Goal: Book appointment/travel/reservation

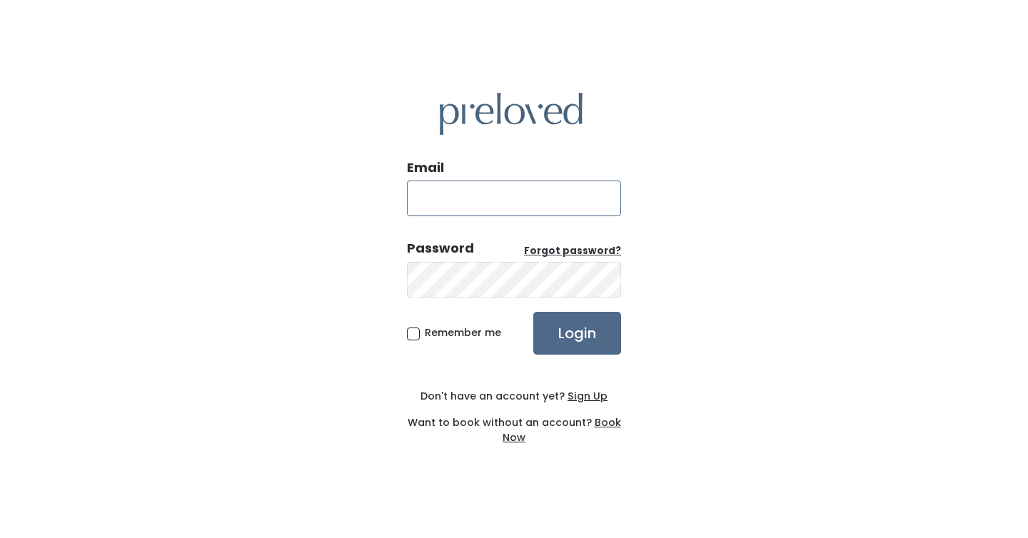
type input "renewable.wardrobe@gmail.com"
click at [433, 333] on span "Remember me" at bounding box center [463, 333] width 76 height 14
click at [433, 333] on input "Remember me" at bounding box center [429, 330] width 9 height 9
checkbox input "true"
click at [579, 330] on input "Login" at bounding box center [577, 333] width 88 height 43
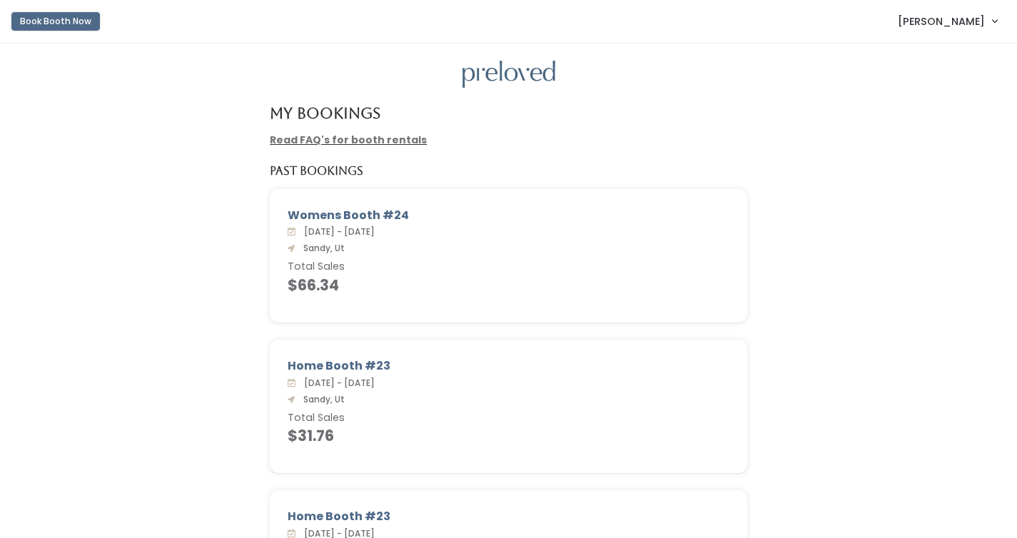
click at [65, 21] on button "Book Booth Now" at bounding box center [55, 21] width 89 height 19
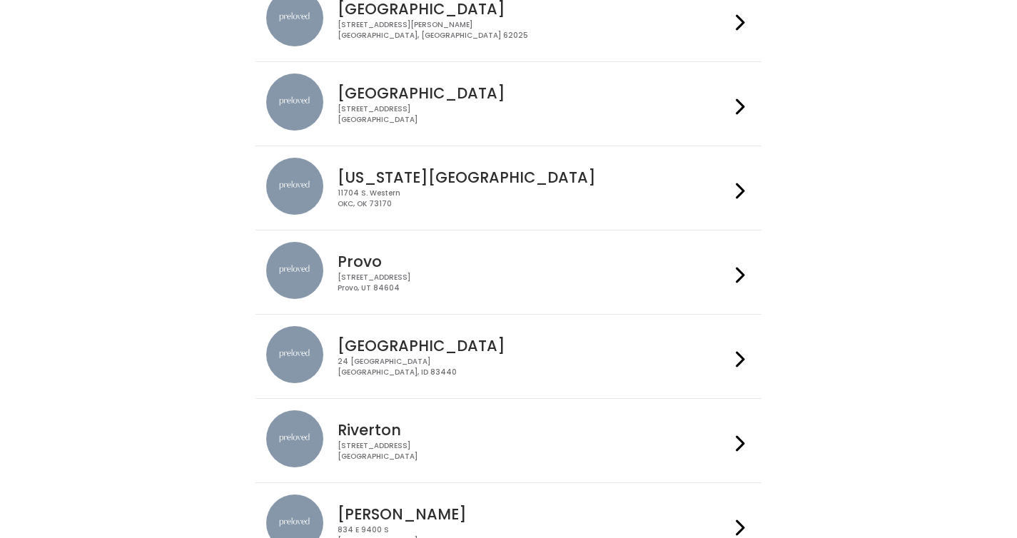
scroll to position [268, 0]
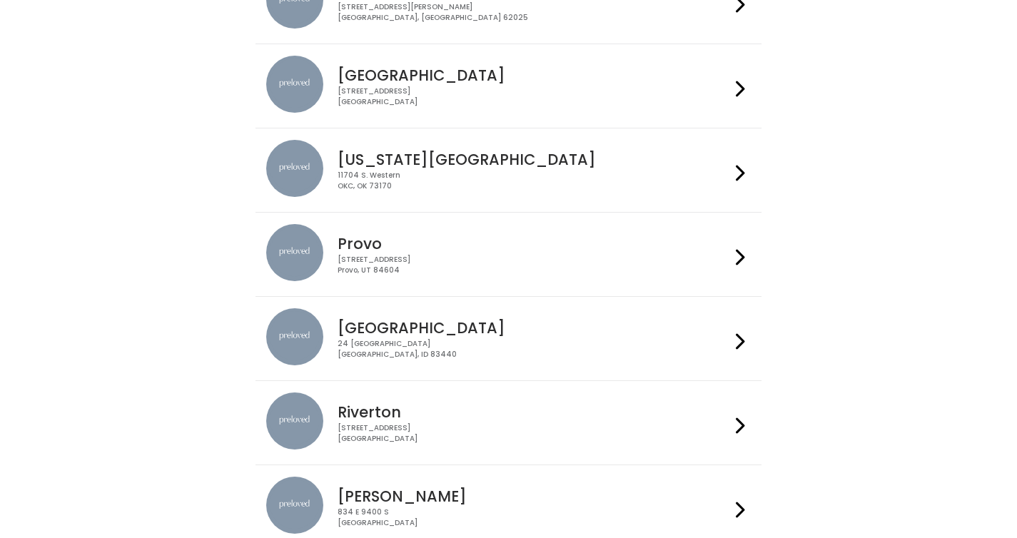
click at [365, 267] on div "230 W Cougar Blvd Provo, UT 84604" at bounding box center [534, 265] width 393 height 21
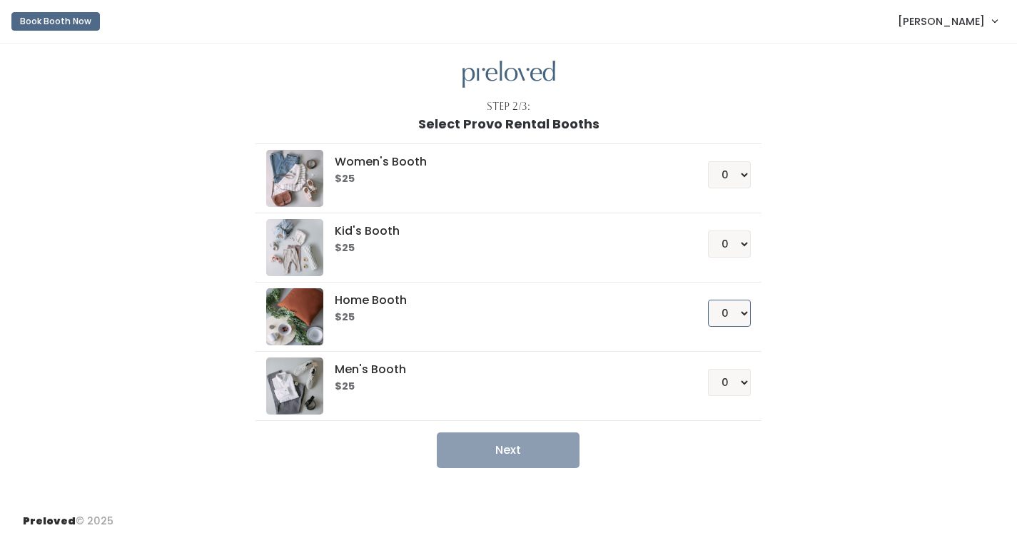
click at [745, 316] on select "0 1 2 3 4" at bounding box center [729, 313] width 43 height 27
select select "1"
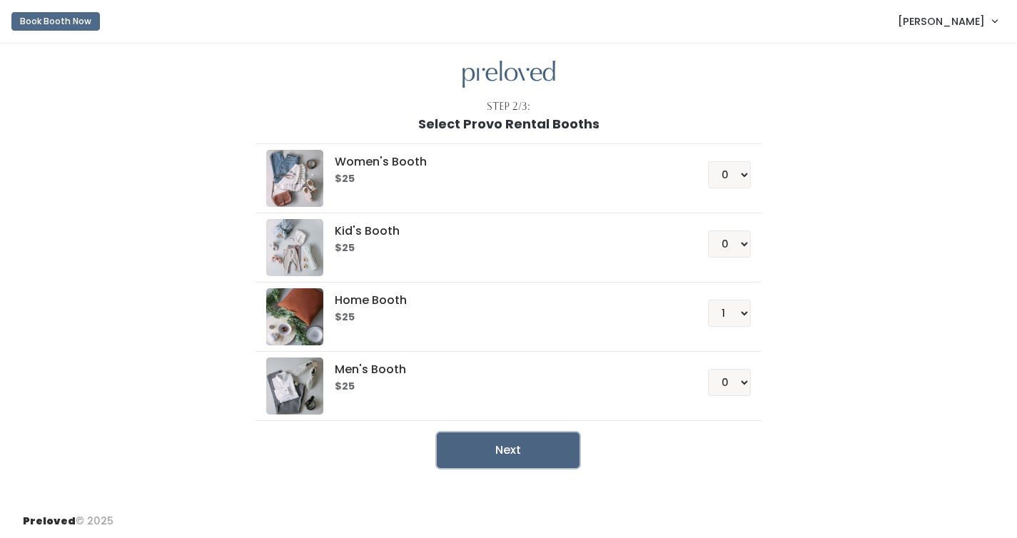
click at [558, 443] on button "Next" at bounding box center [508, 451] width 143 height 36
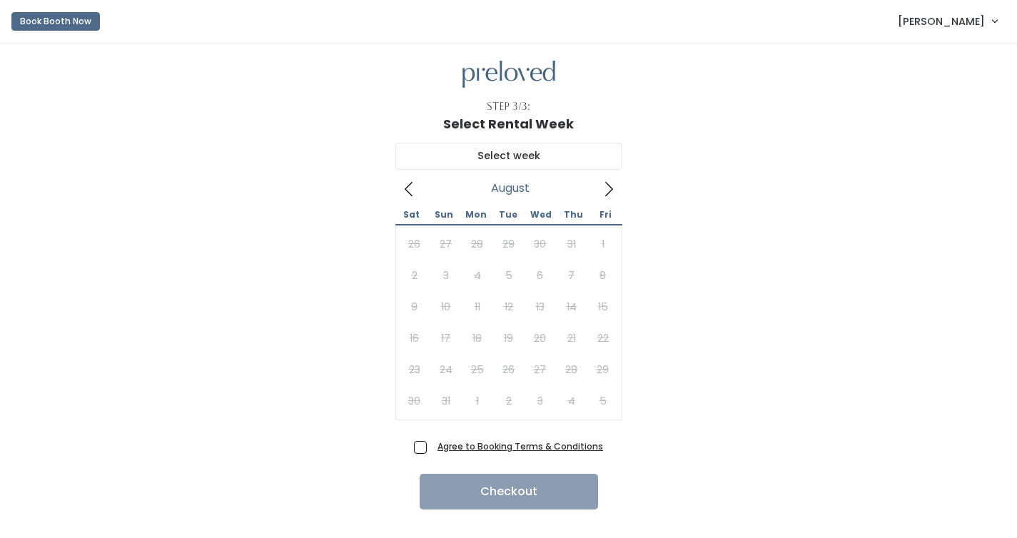
click at [613, 186] on icon at bounding box center [609, 189] width 16 height 16
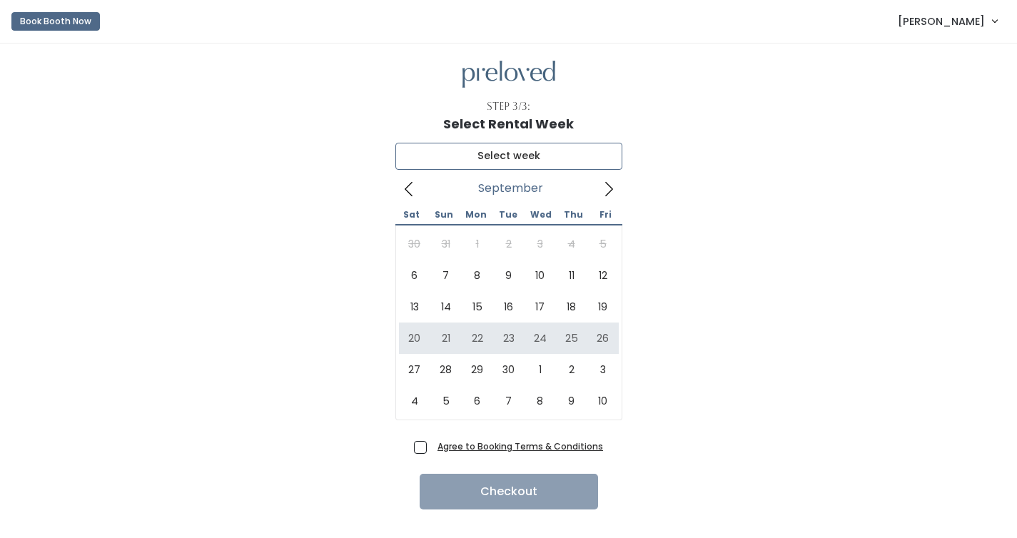
type input "September 20 to September 26"
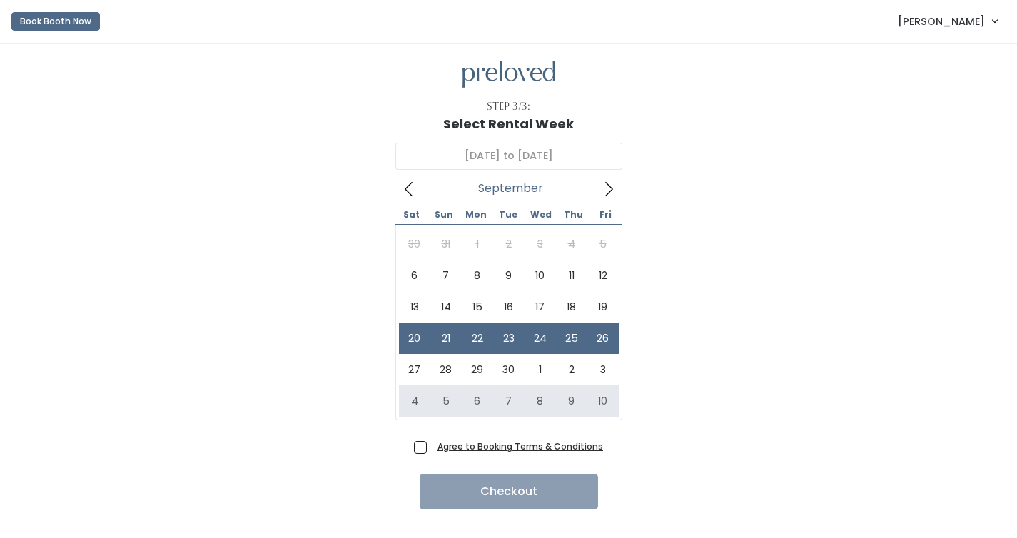
click at [432, 450] on span "Agree to Booking Terms & Conditions" at bounding box center [517, 446] width 171 height 14
click at [432, 448] on input "Agree to Booking Terms & Conditions" at bounding box center [436, 443] width 9 height 9
checkbox input "true"
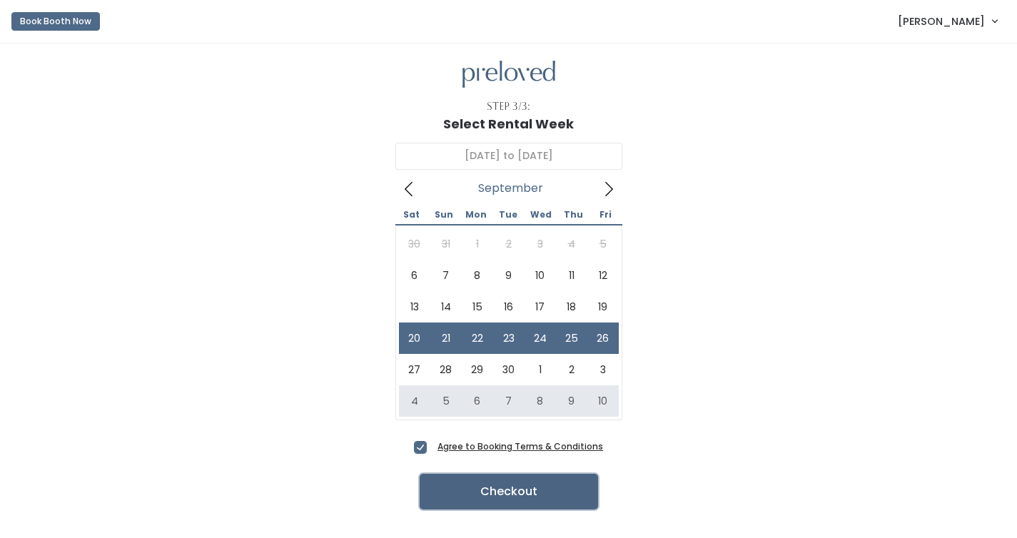
click at [457, 489] on button "Checkout" at bounding box center [509, 492] width 178 height 36
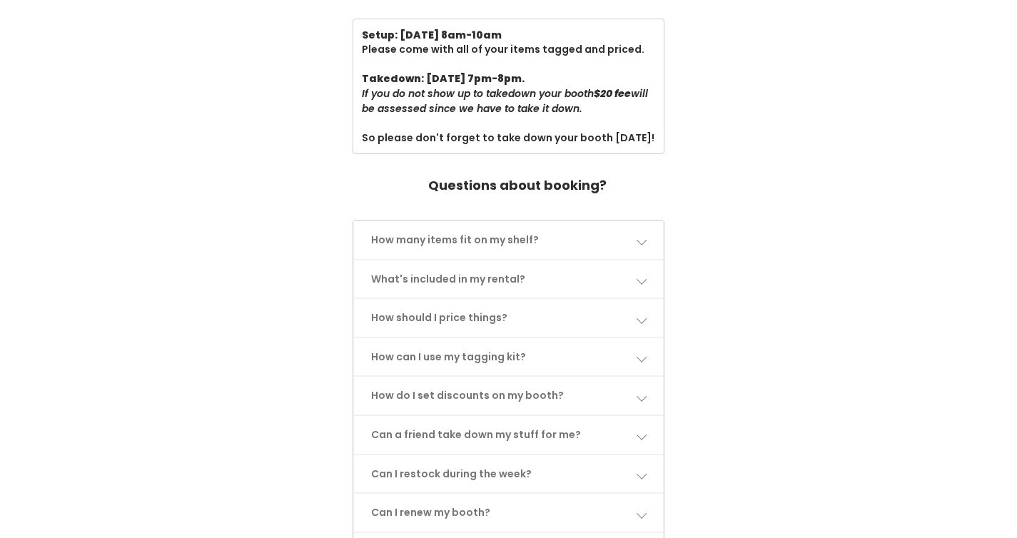
scroll to position [496, 0]
click at [655, 236] on link "How many items fit on my shelf?" at bounding box center [509, 242] width 310 height 38
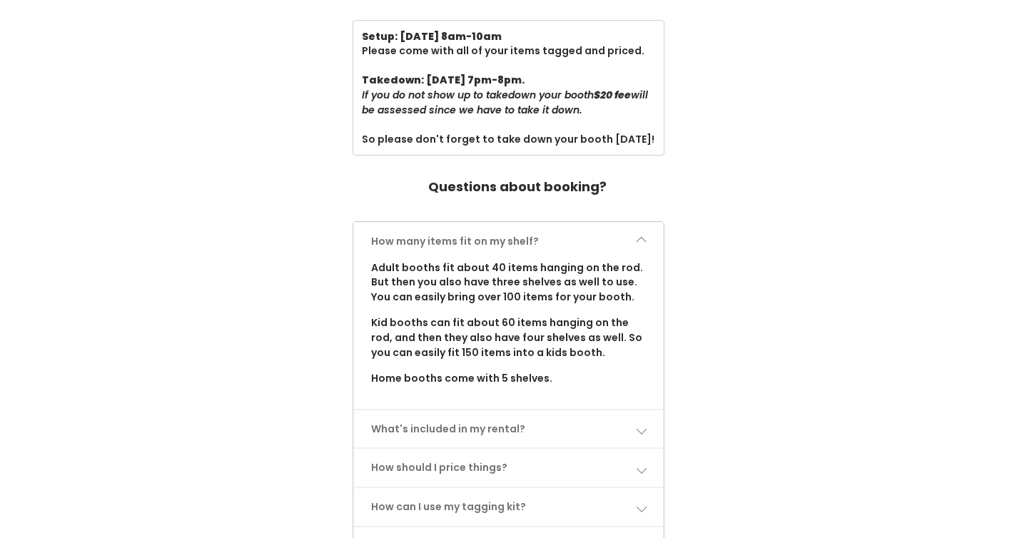
click at [655, 237] on link "How many items fit on my shelf?" at bounding box center [509, 242] width 310 height 38
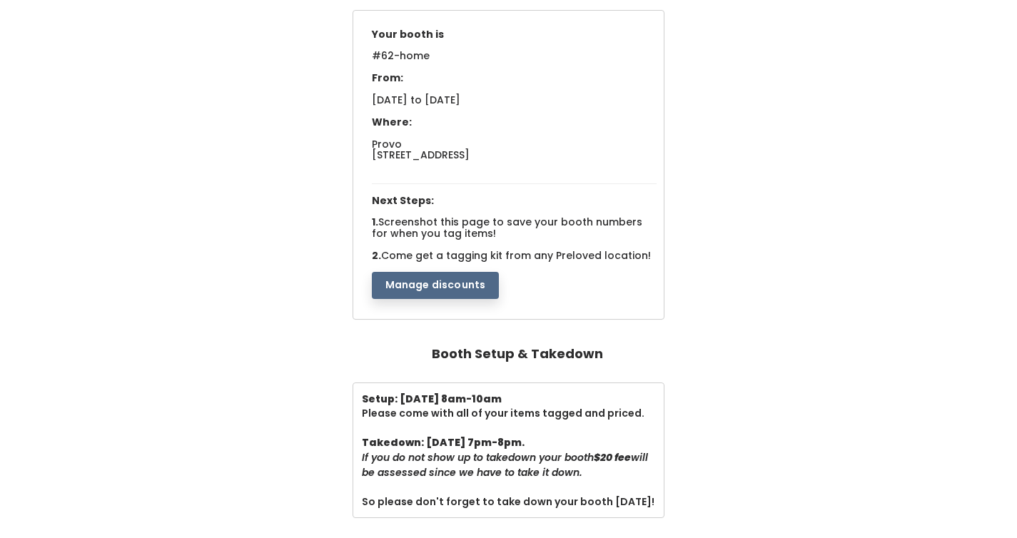
scroll to position [0, 0]
